Goal: Task Accomplishment & Management: Use online tool/utility

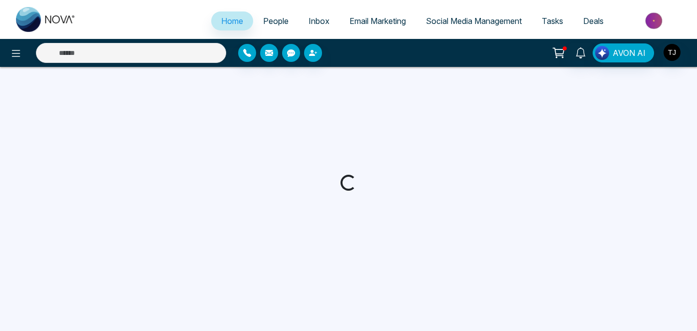
select select "*"
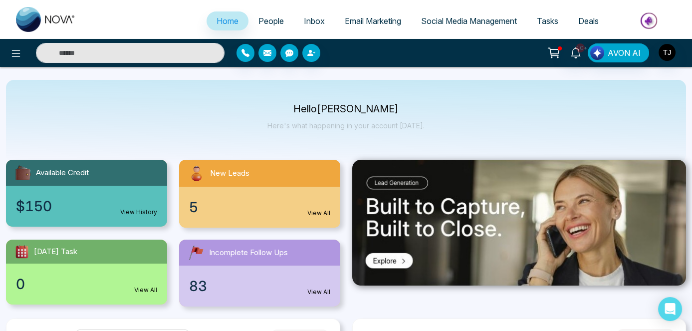
scroll to position [136, 0]
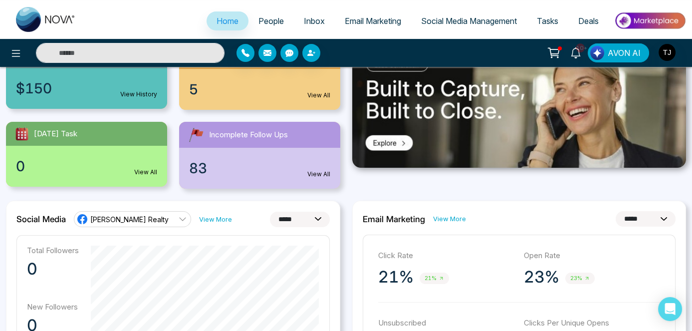
click at [469, 16] on span "Social Media Management" at bounding box center [469, 21] width 96 height 10
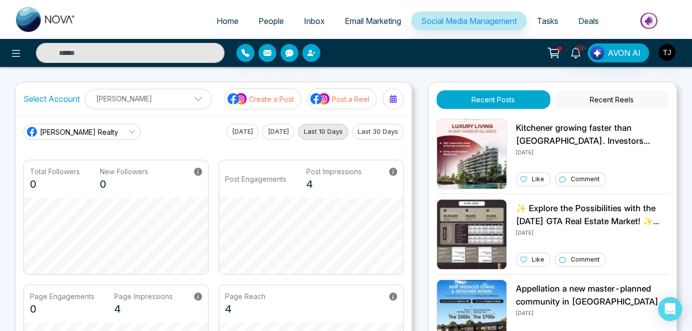
click at [243, 131] on button "[DATE]" at bounding box center [243, 132] width 32 height 16
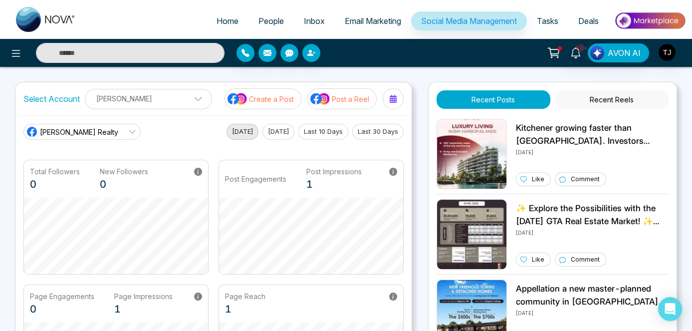
click at [285, 140] on main "[PERSON_NAME] Realty [DATE] [DATE] Last 10 Days Last 30 Days Total Followers 0 …" at bounding box center [213, 262] width 380 height 276
click at [285, 138] on button "[DATE]" at bounding box center [279, 132] width 32 height 16
click at [316, 134] on button "Last 10 Days" at bounding box center [324, 132] width 50 height 16
click at [369, 132] on button "Last 30 Days" at bounding box center [377, 132] width 51 height 16
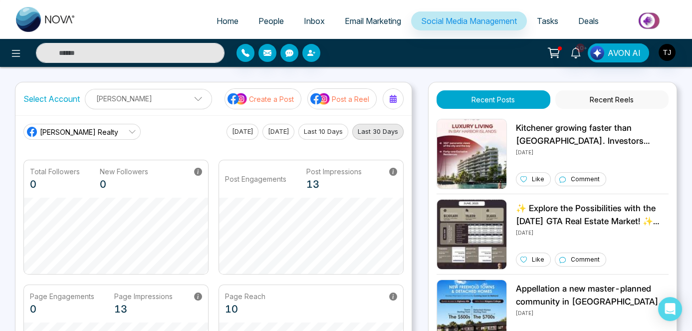
click at [230, 132] on button "[DATE]" at bounding box center [243, 132] width 32 height 16
click at [266, 134] on button "[DATE]" at bounding box center [279, 132] width 32 height 16
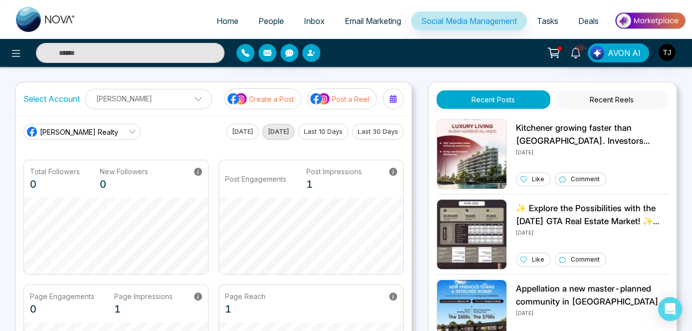
click at [331, 136] on button "Last 10 Days" at bounding box center [324, 132] width 50 height 16
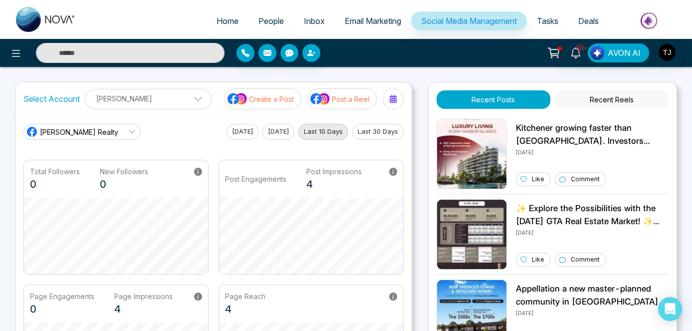
click at [280, 132] on button "[DATE]" at bounding box center [279, 132] width 32 height 16
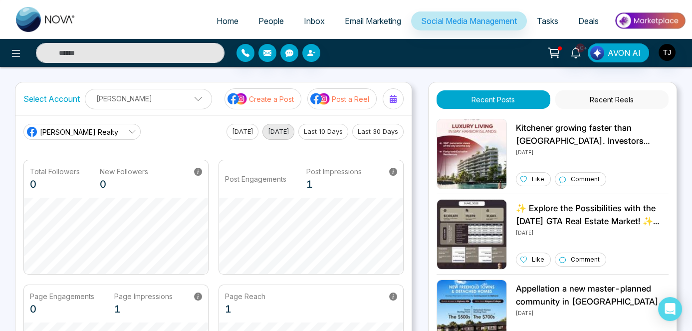
click at [232, 131] on button "[DATE]" at bounding box center [243, 132] width 32 height 16
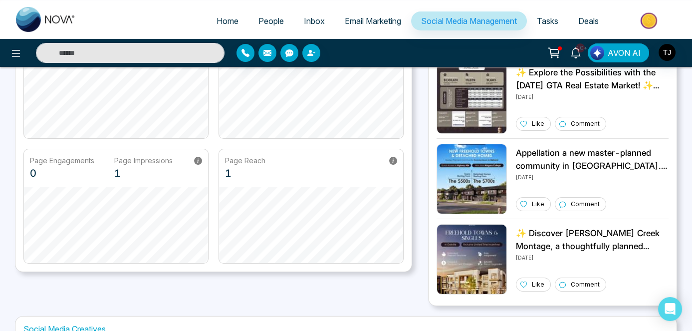
scroll to position [136, 0]
